Goal: Transaction & Acquisition: Purchase product/service

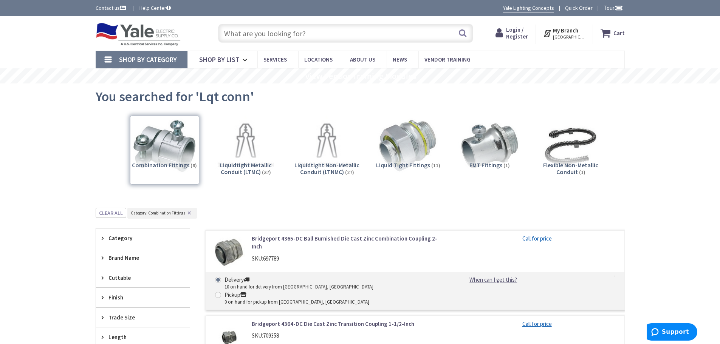
click at [280, 29] on input "text" at bounding box center [345, 33] width 255 height 19
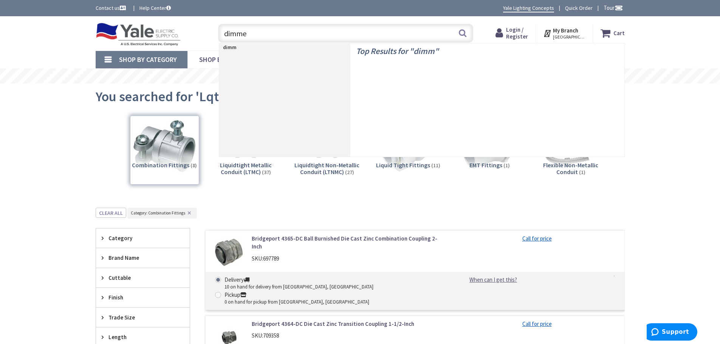
type input "dimmer"
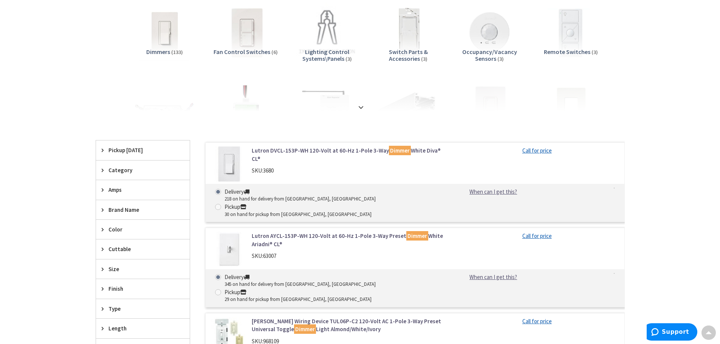
scroll to position [151, 0]
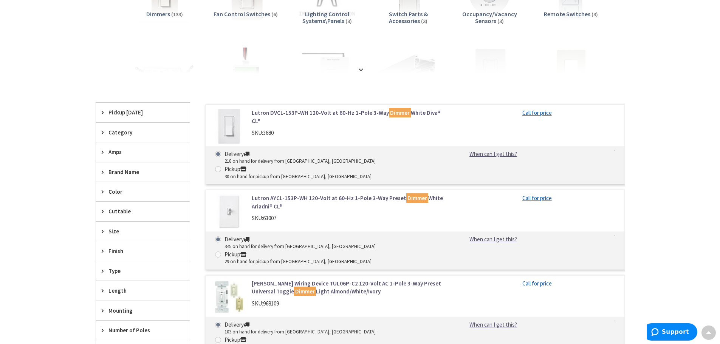
click at [311, 194] on link "Lutron AYCL-153P-WH 120-Volt at 60-Hz 1-Pole 3-Way Preset Dimmer White Ariadni®…" at bounding box center [348, 202] width 192 height 16
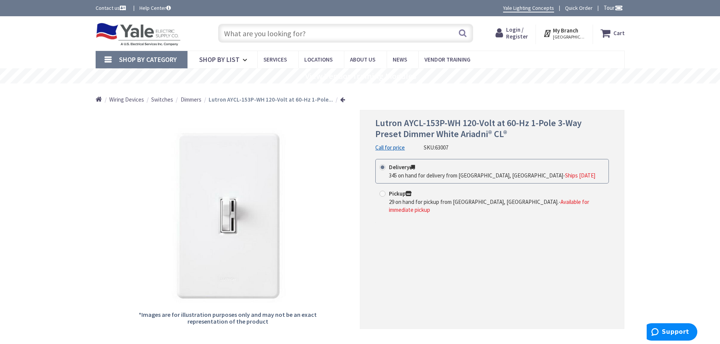
click at [249, 33] on input "text" at bounding box center [345, 33] width 255 height 19
click at [264, 36] on input "text" at bounding box center [345, 33] width 255 height 19
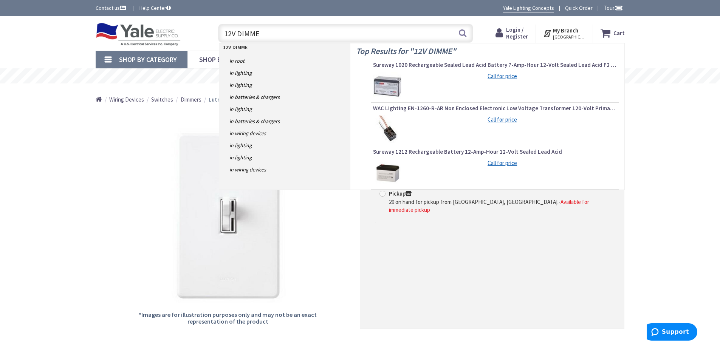
type input "12V DIMMER"
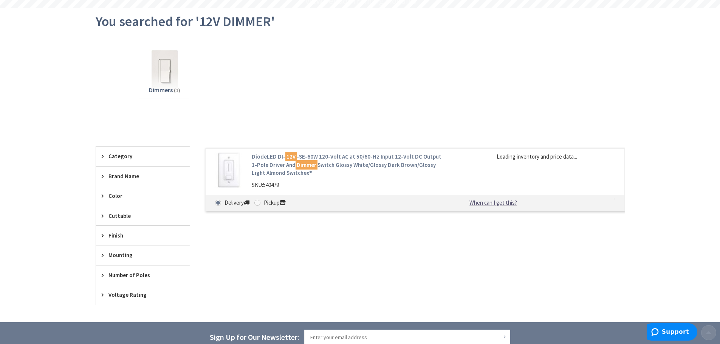
scroll to position [76, 0]
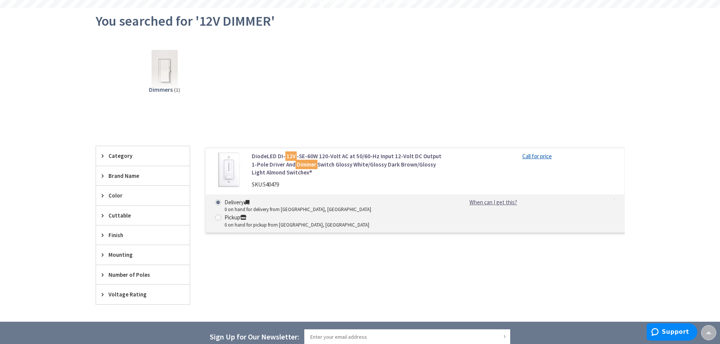
click at [361, 156] on link "DiodeLED DI- 12V -SE-60W 120-Volt AC at 50/60-Hz Input 12-Volt DC Output 1-Pole…" at bounding box center [348, 164] width 192 height 24
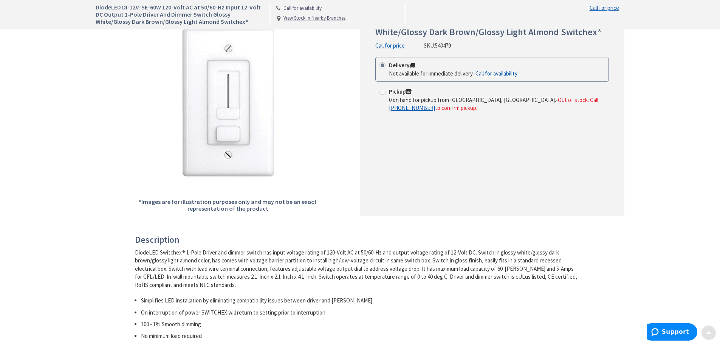
scroll to position [113, 0]
